Goal: Transaction & Acquisition: Purchase product/service

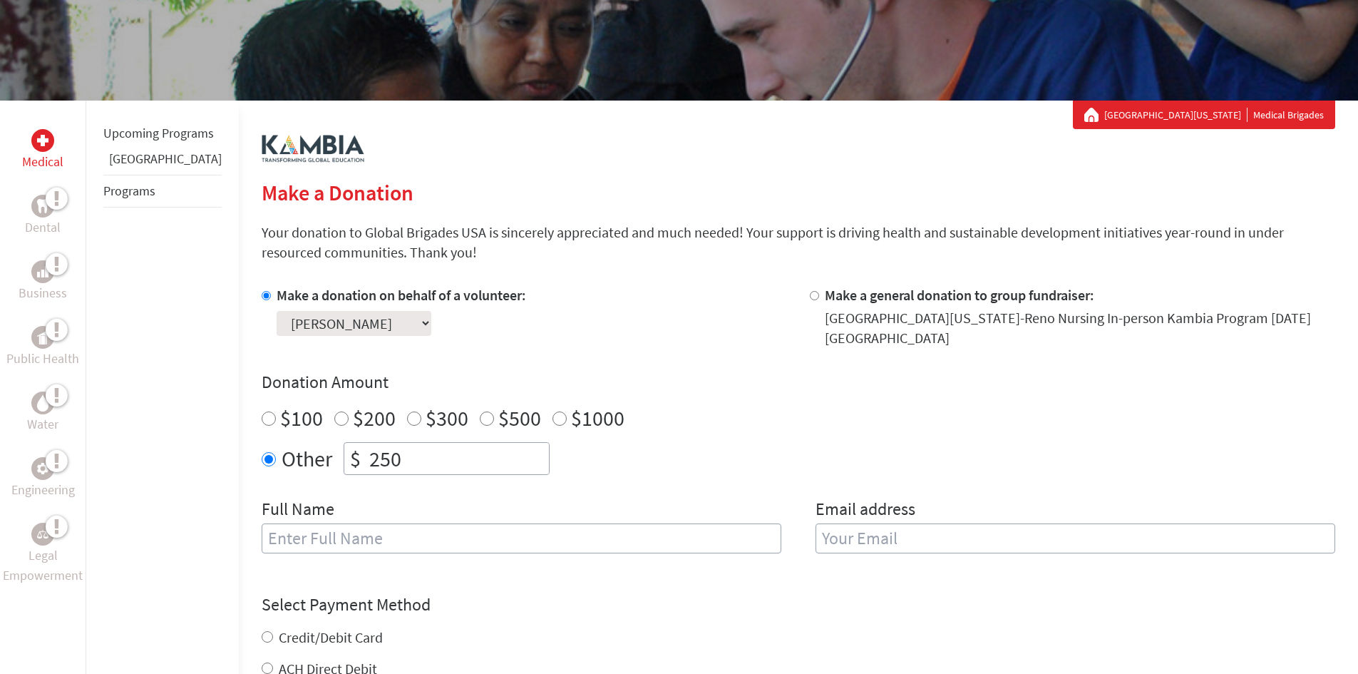
scroll to position [214, 0]
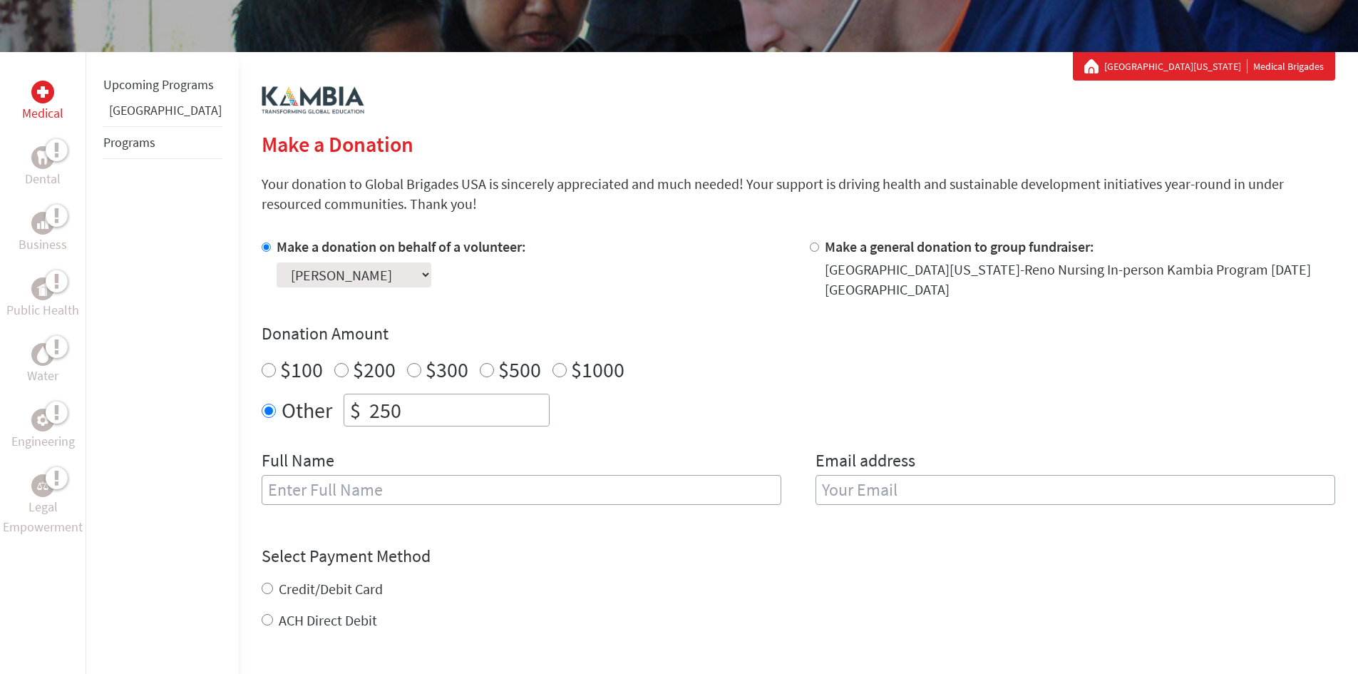
click at [384, 475] on input "text" at bounding box center [522, 490] width 520 height 30
type input "[PERSON_NAME]"
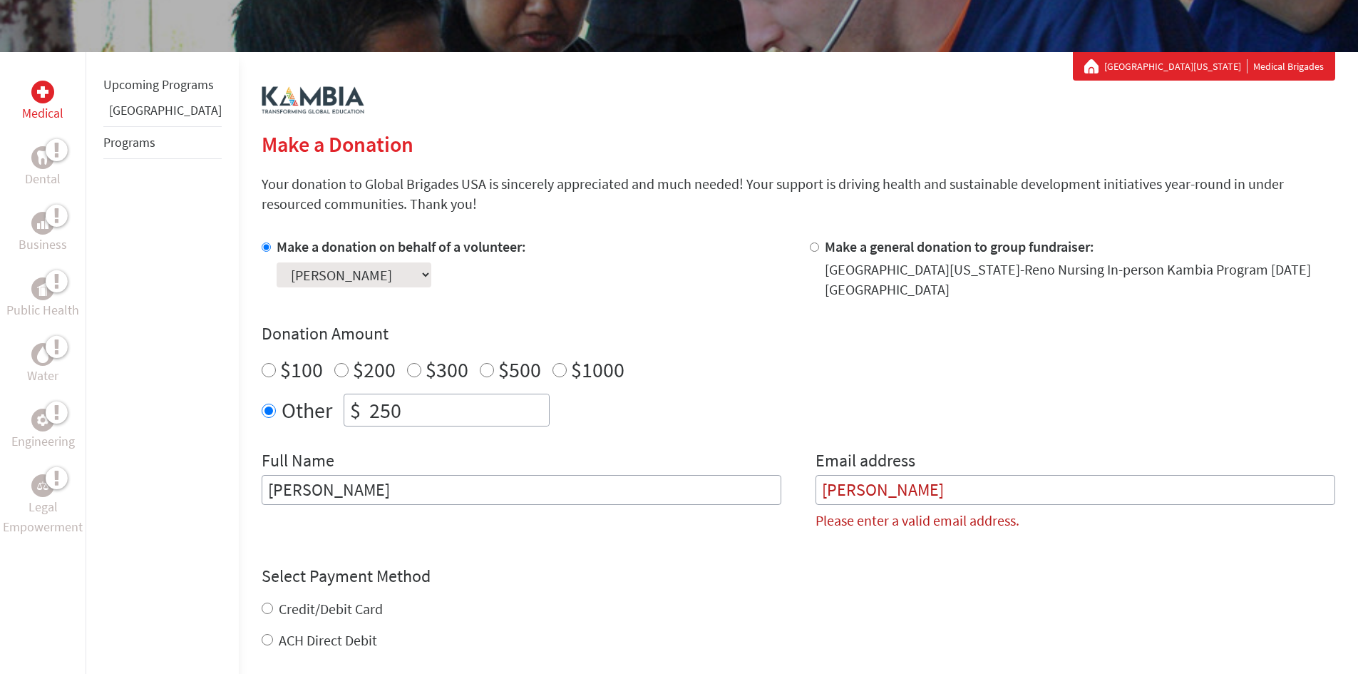
click at [262, 599] on div "Credit/Debit Card" at bounding box center [799, 609] width 1074 height 20
click at [262, 603] on input "Credit/Debit Card" at bounding box center [267, 608] width 11 height 11
radio input "true"
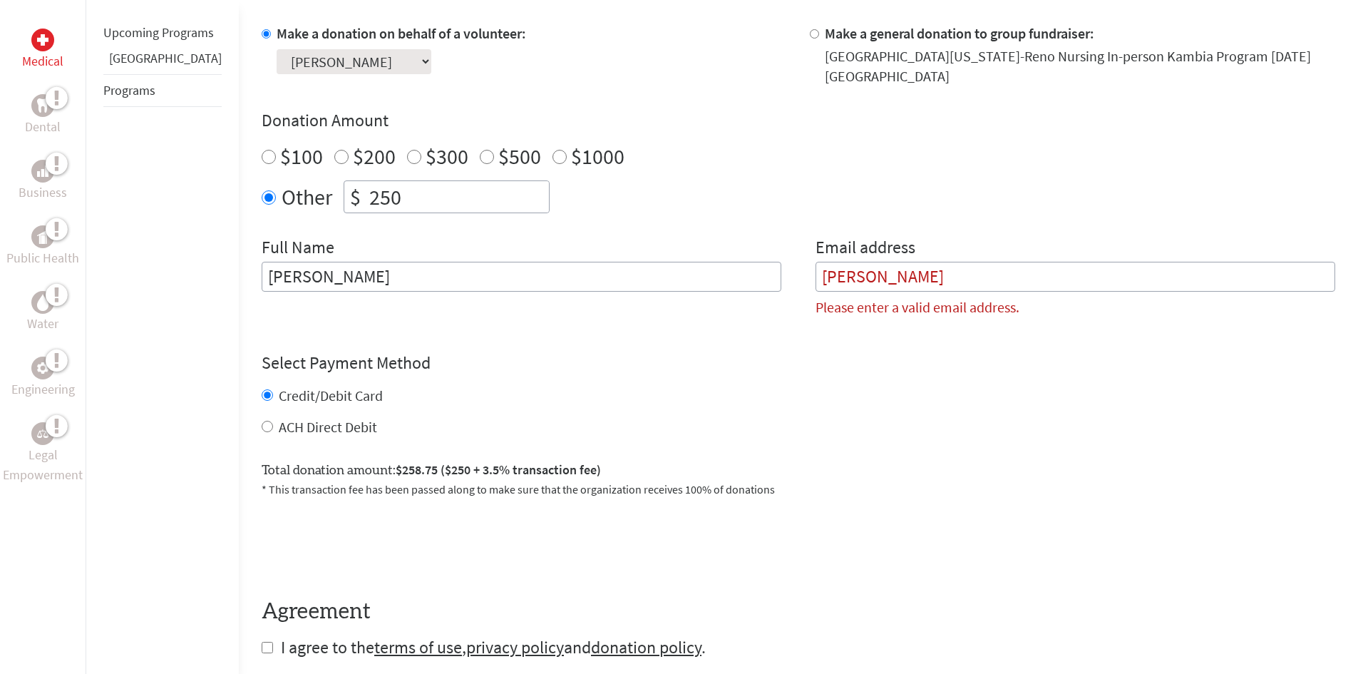
scroll to position [428, 0]
click at [262, 420] on input "ACH Direct Debit" at bounding box center [267, 425] width 11 height 11
radio input "true"
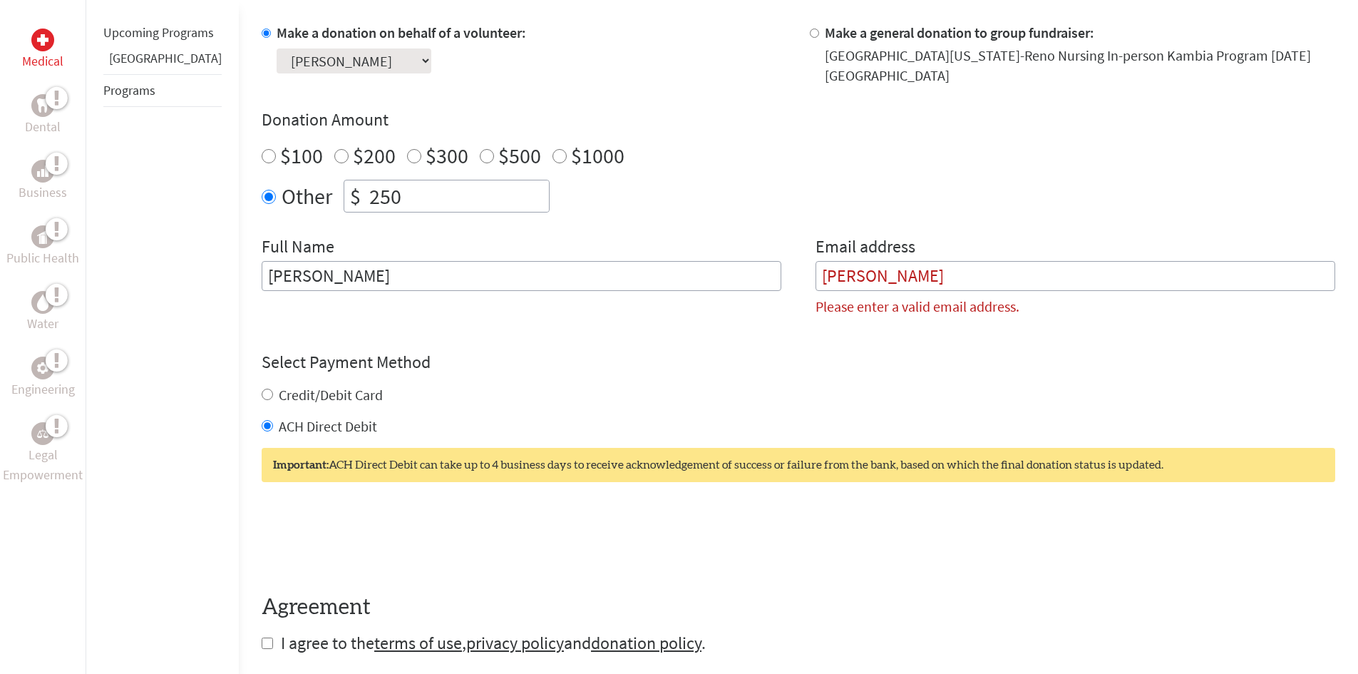
click at [262, 389] on input "Credit/Debit Card" at bounding box center [267, 394] width 11 height 11
radio input "true"
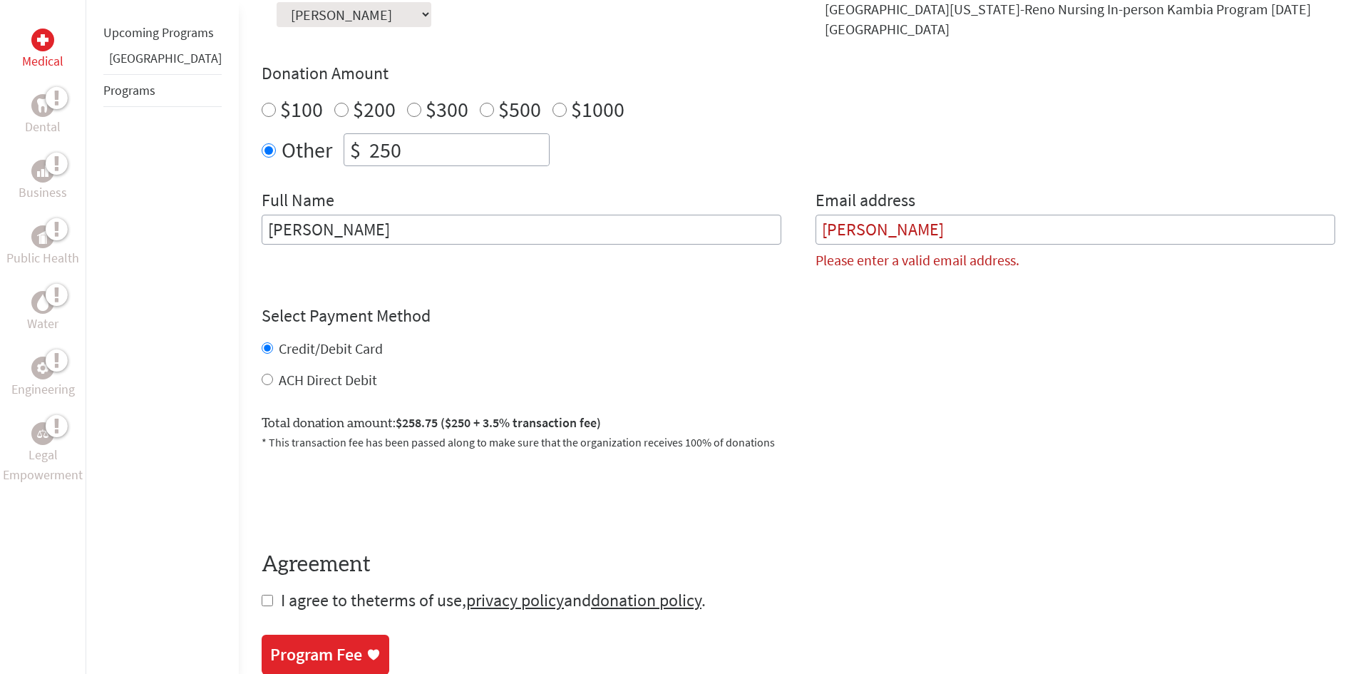
scroll to position [570, 0]
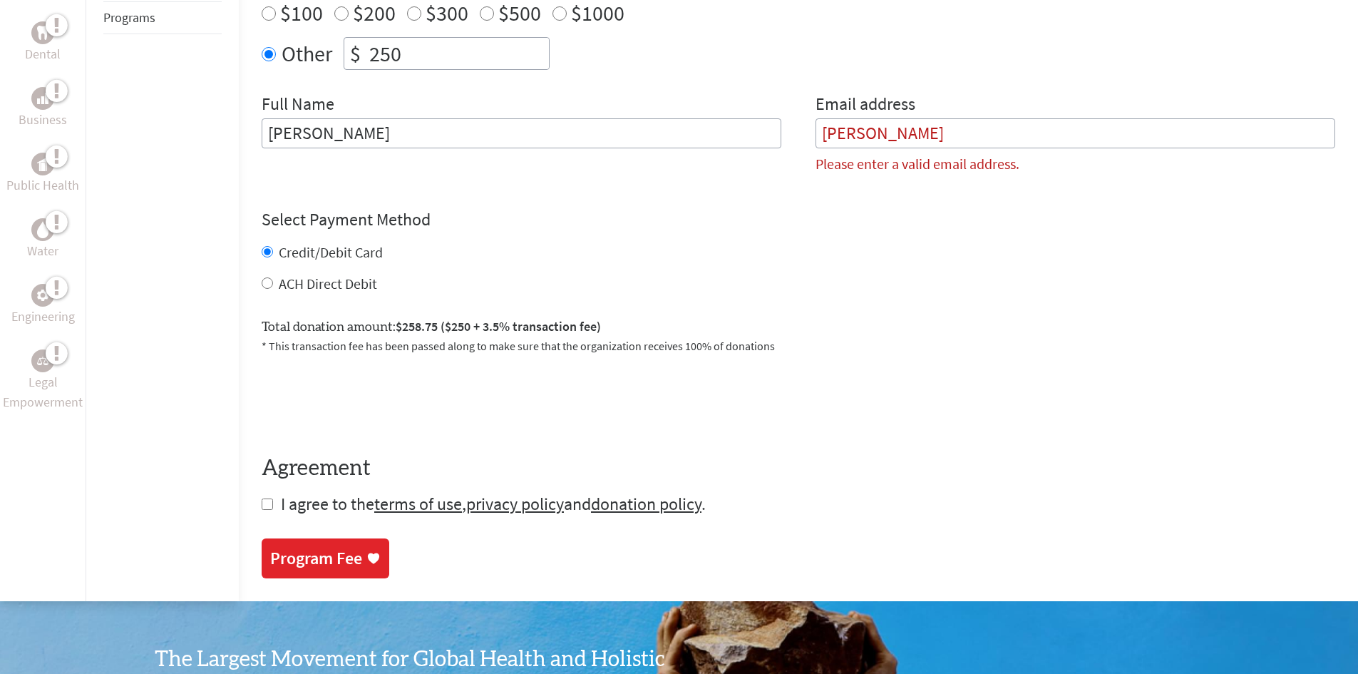
drag, startPoint x: 241, startPoint y: 494, endPoint x: 249, endPoint y: 502, distance: 11.1
click at [262, 498] on input "checkbox" at bounding box center [267, 503] width 11 height 11
checkbox input "true"
click at [332, 553] on div "Program Fee" at bounding box center [316, 559] width 92 height 23
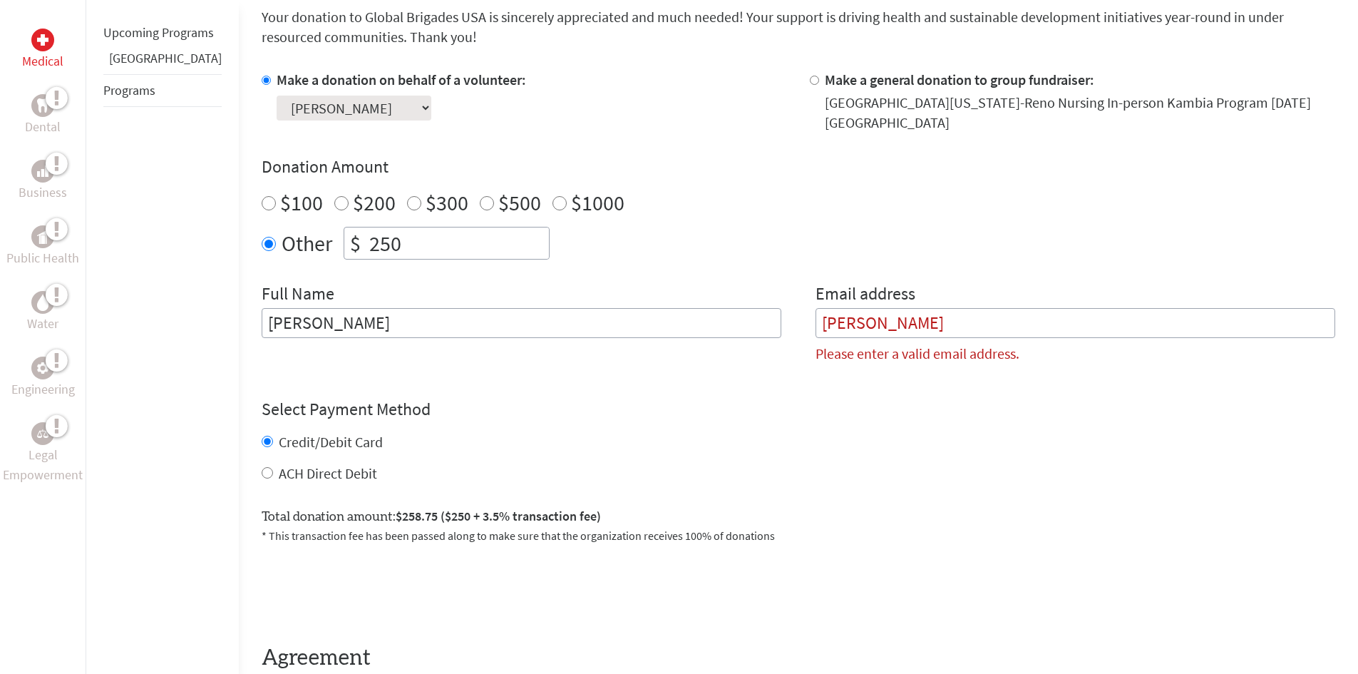
scroll to position [379, 0]
drag, startPoint x: 899, startPoint y: 309, endPoint x: 764, endPoint y: 311, distance: 134.8
click at [764, 311] on div "Full Name [PERSON_NAME] Email address [PERSON_NAME] Please enter a valid email …" at bounding box center [799, 330] width 1074 height 93
click at [575, 314] on input "[PERSON_NAME]" at bounding box center [522, 324] width 520 height 30
type input "[PERSON_NAME]"
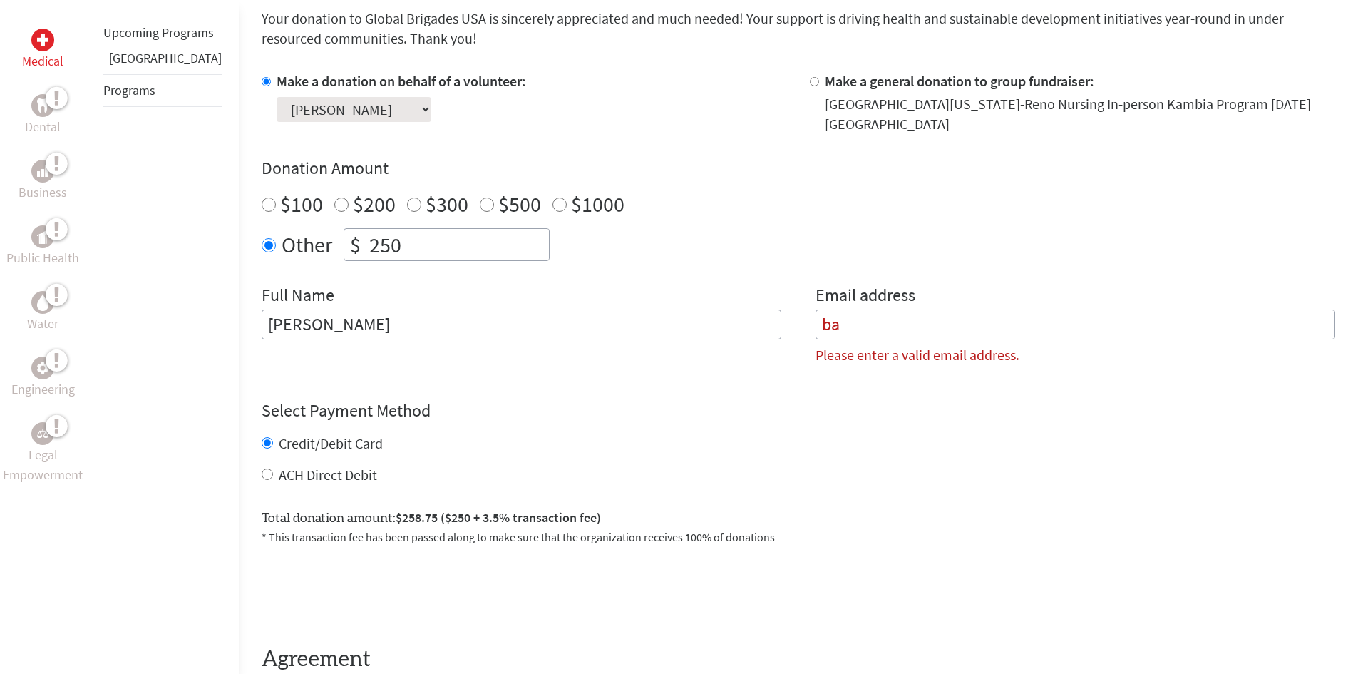
type input "b"
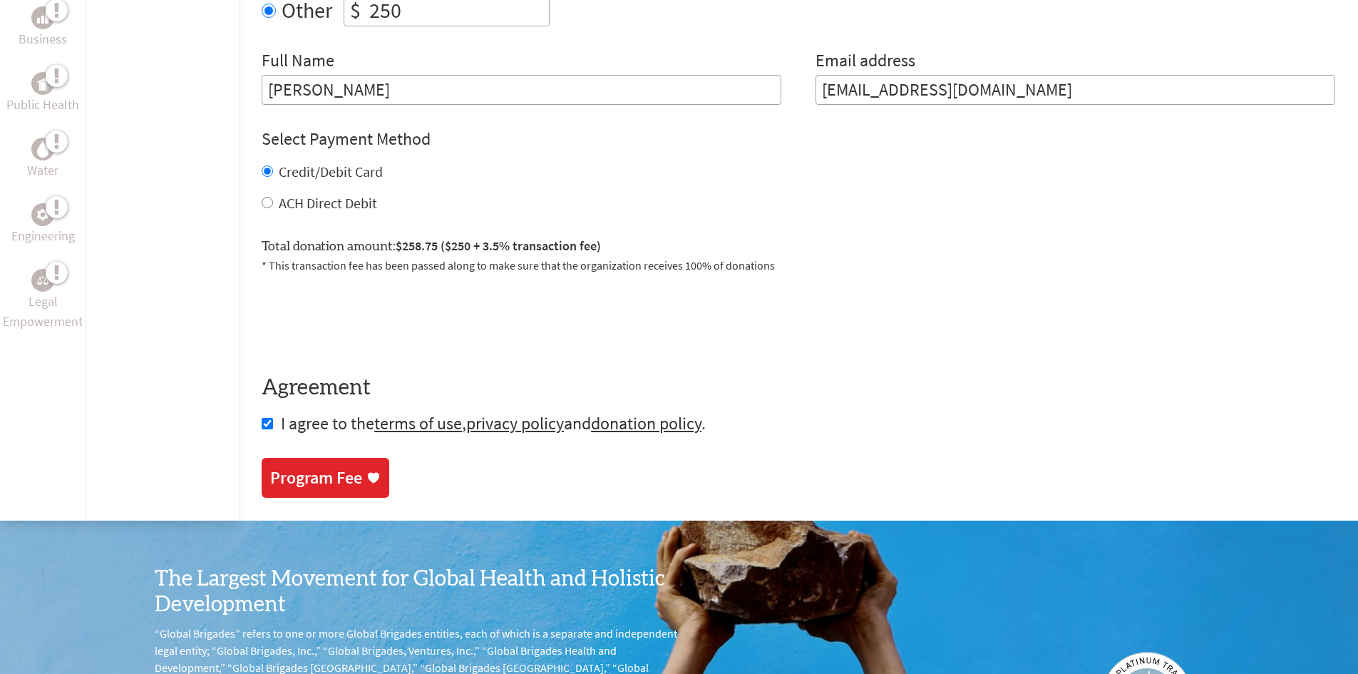
scroll to position [665, 0]
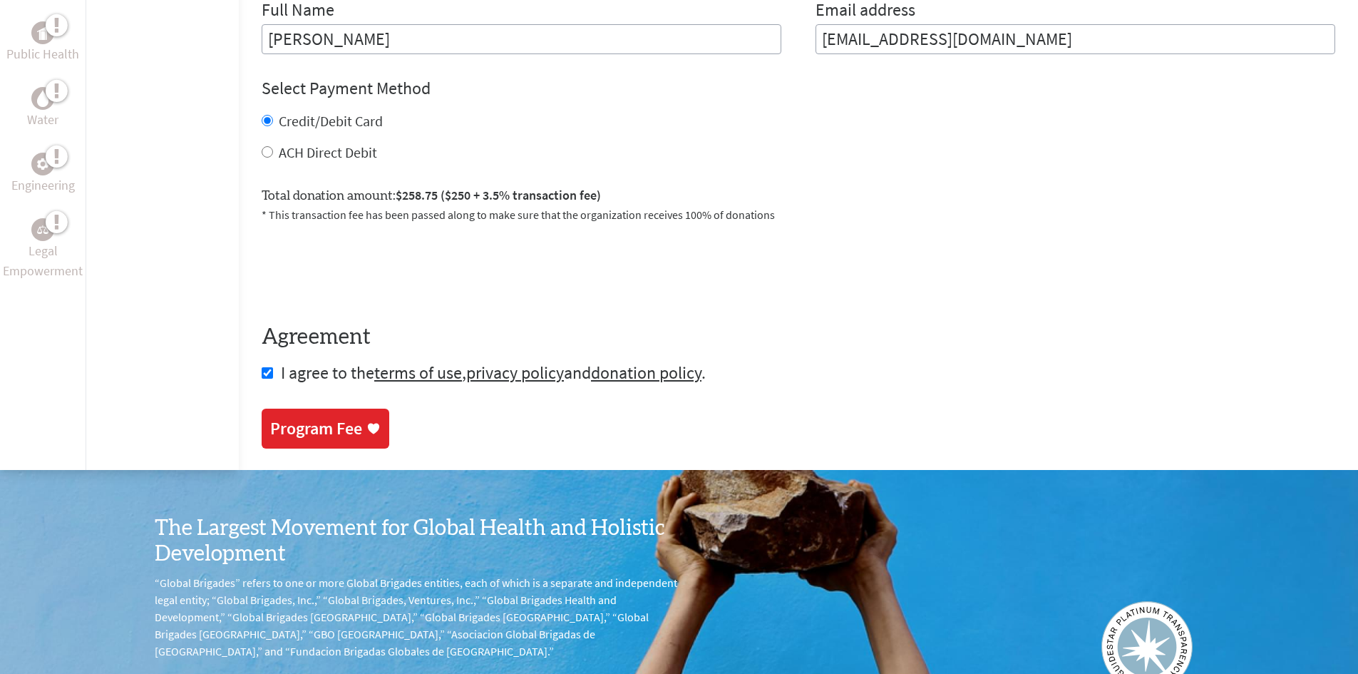
type input "[EMAIL_ADDRESS][DOMAIN_NAME]"
click at [331, 417] on div "Program Fee" at bounding box center [316, 428] width 92 height 23
